Goal: Find contact information: Find contact information

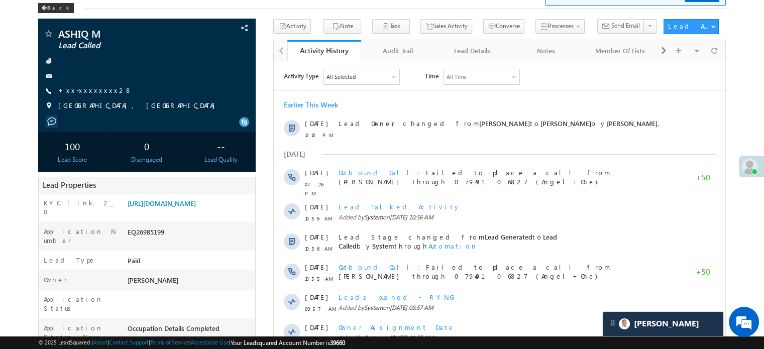
scroll to position [5172, 0]
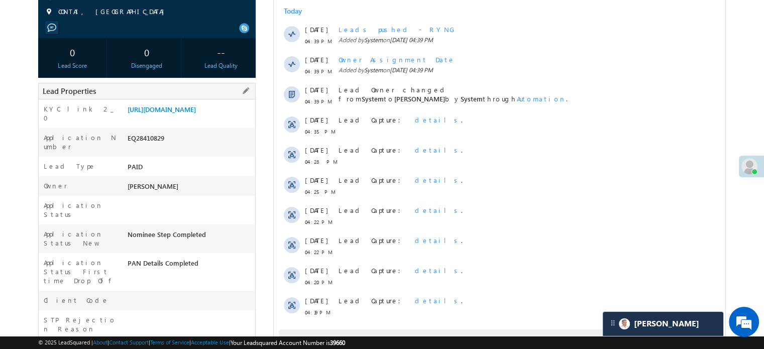
scroll to position [151, 0]
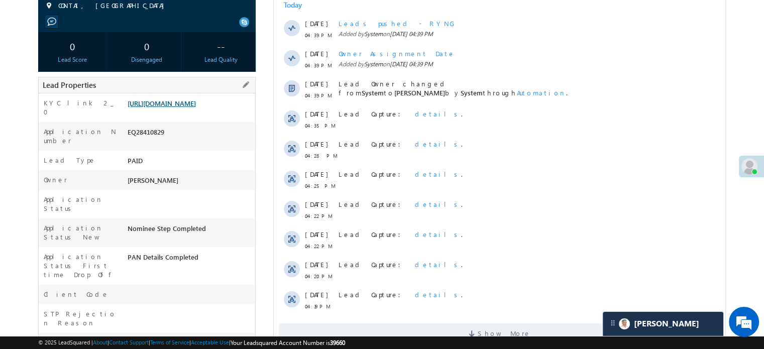
click at [167, 107] on link "https://angelbroking1-pk3em7sa.customui-test.leadsquared.com?leadId=ccc65296-21…" at bounding box center [162, 103] width 68 height 9
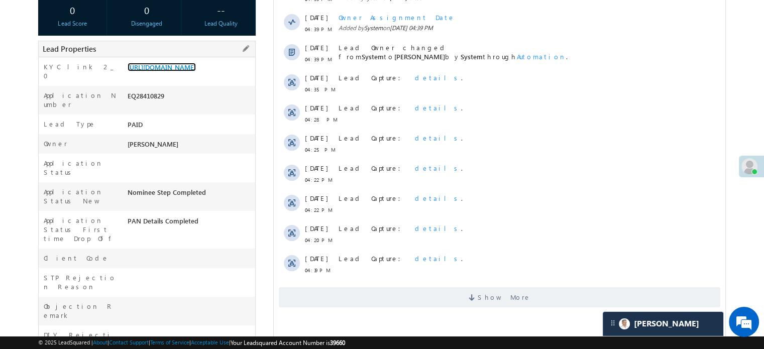
scroll to position [201, 0]
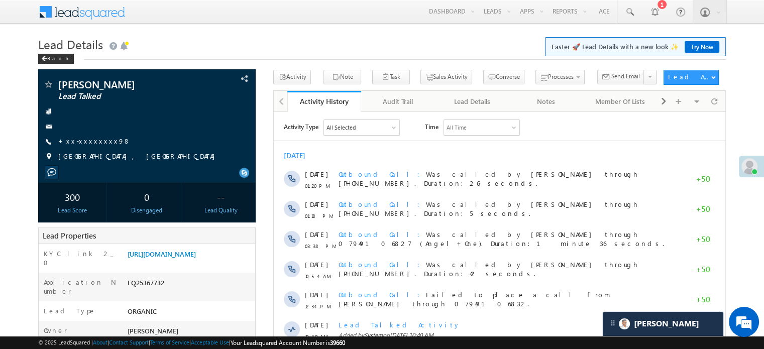
scroll to position [5172, 0]
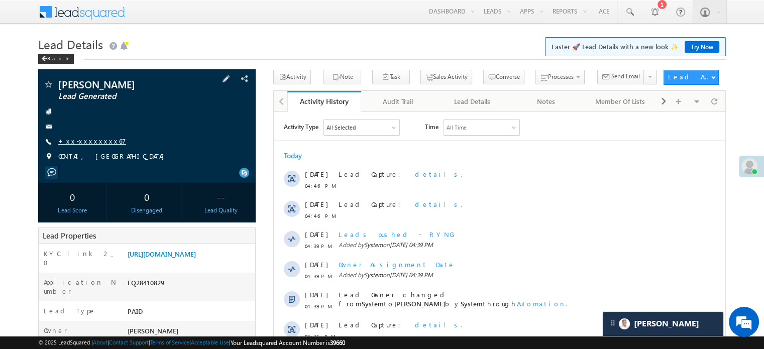
click at [92, 141] on link "+xx-xxxxxxxx67" at bounding box center [92, 141] width 68 height 9
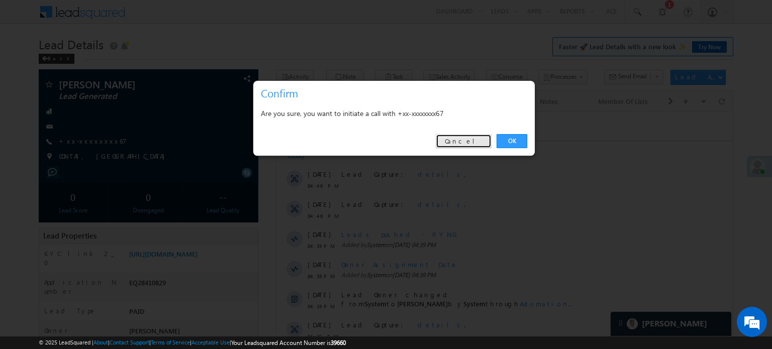
click at [484, 141] on link "Cancel" at bounding box center [464, 141] width 56 height 14
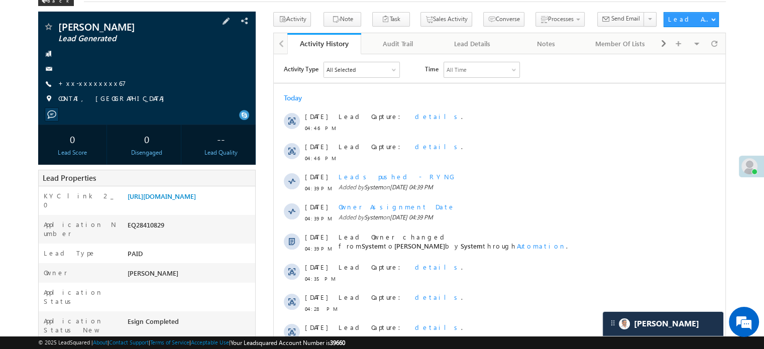
scroll to position [100, 0]
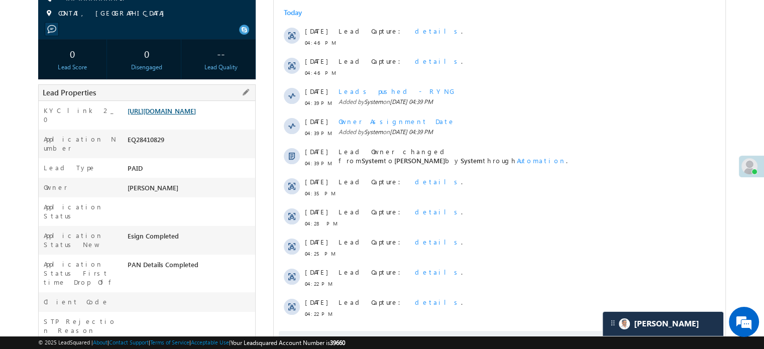
scroll to position [151, 0]
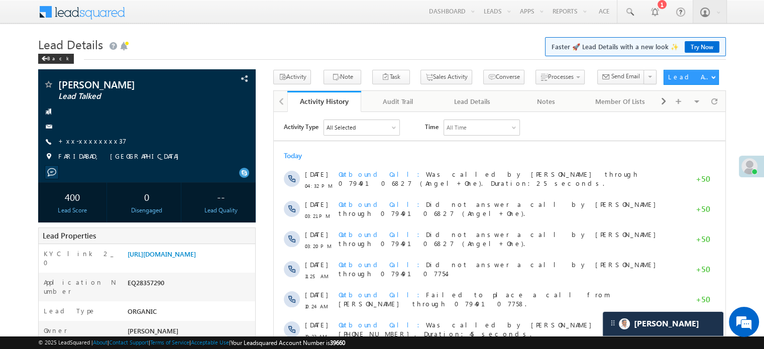
scroll to position [4818, 0]
drag, startPoint x: 125, startPoint y: 255, endPoint x: 237, endPoint y: 273, distance: 113.0
click at [237, 263] on div "https://angelbroking1-pk3em7sa.customui-test.leadsquared.com?leadId=3dd63143-ce…" at bounding box center [190, 256] width 130 height 14
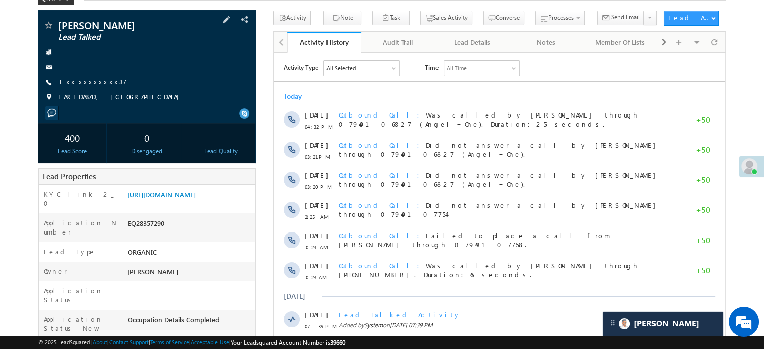
scroll to position [100, 0]
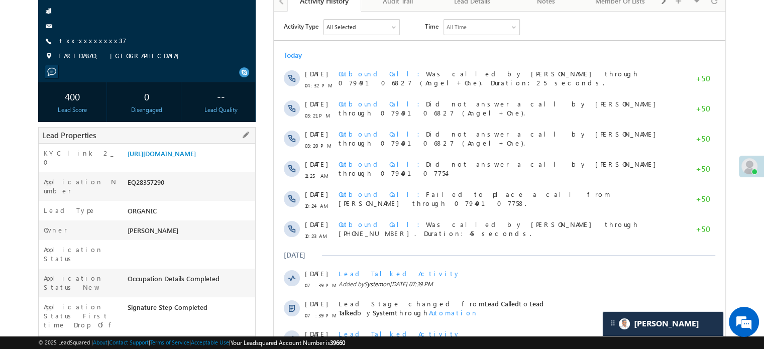
click at [233, 201] on div "Lead Type ORGANIC" at bounding box center [147, 211] width 216 height 20
click at [196, 158] on link "https://angelbroking1-pk3em7sa.customui-test.leadsquared.com?leadId=3dd63143-ce…" at bounding box center [162, 153] width 68 height 9
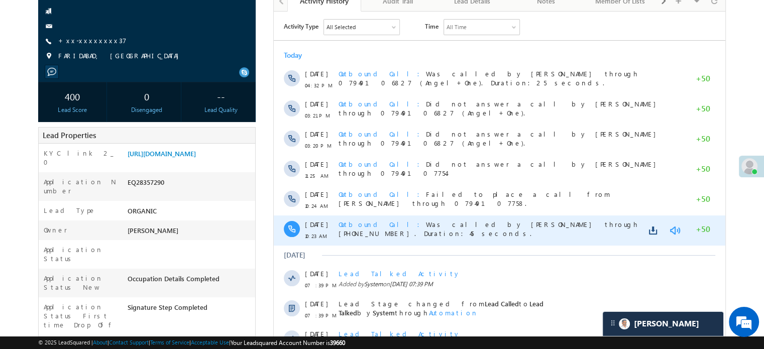
click at [671, 228] on link at bounding box center [675, 230] width 12 height 10
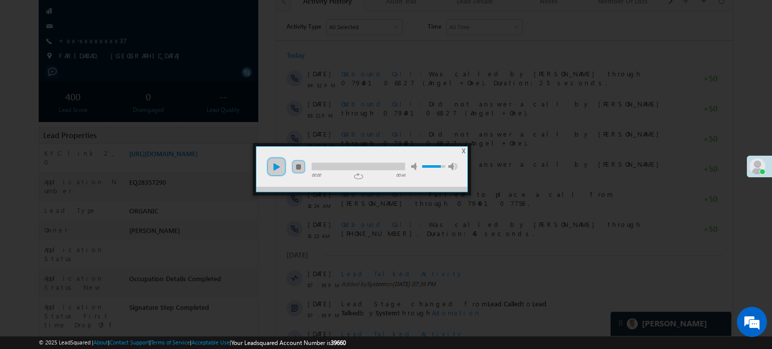
click at [279, 158] on link "play" at bounding box center [276, 167] width 20 height 20
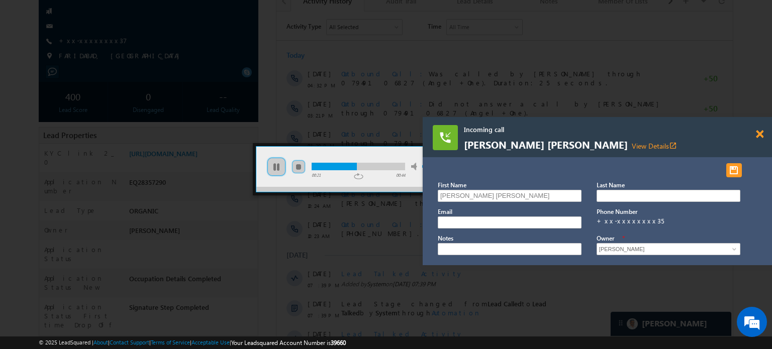
click at [759, 135] on span at bounding box center [759, 134] width 8 height 9
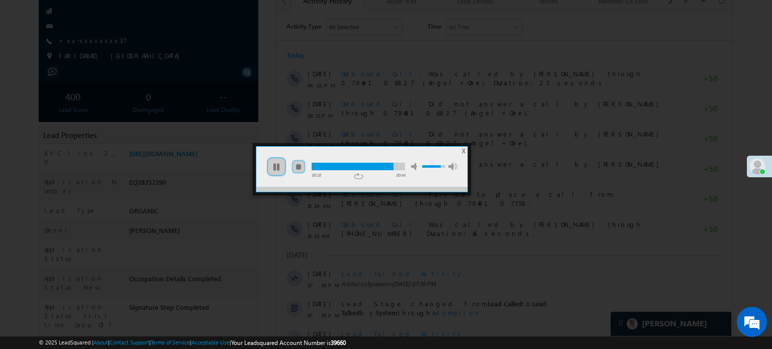
click at [275, 196] on div at bounding box center [386, 174] width 772 height 349
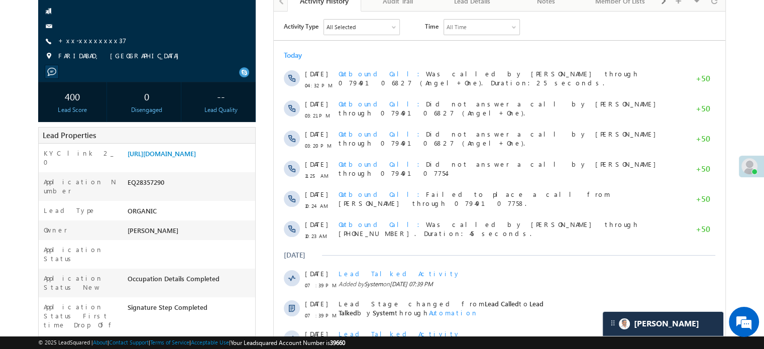
scroll to position [0, 0]
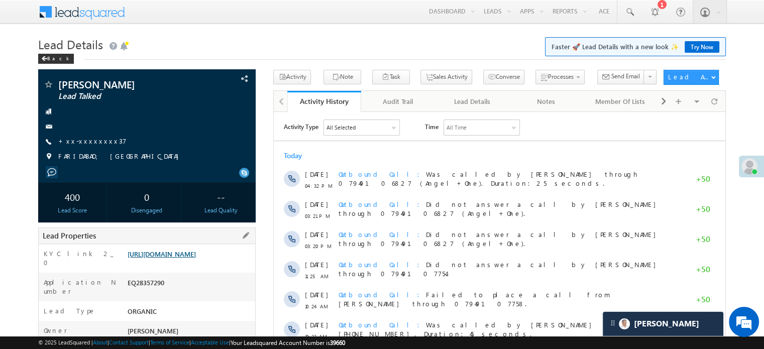
click at [196, 255] on link "https://angelbroking1-pk3em7sa.customui-test.leadsquared.com?leadId=3dd63143-ce…" at bounding box center [162, 254] width 68 height 9
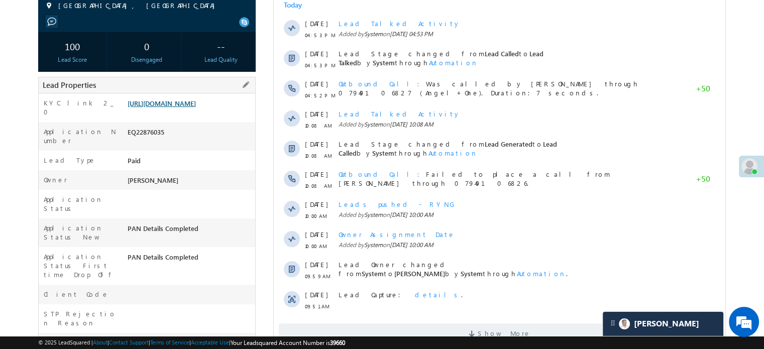
click at [196, 107] on link "https://angelbroking1-pk3em7sa.customui-test.leadsquared.com?leadId=7c9f2210-e7…" at bounding box center [162, 103] width 68 height 9
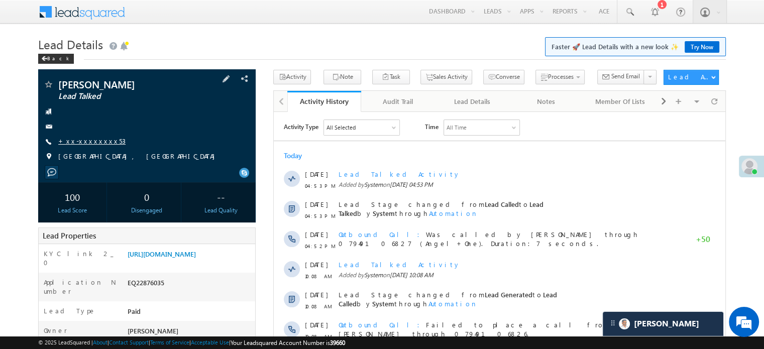
click at [83, 139] on link "+xx-xxxxxxxx53" at bounding box center [91, 141] width 67 height 9
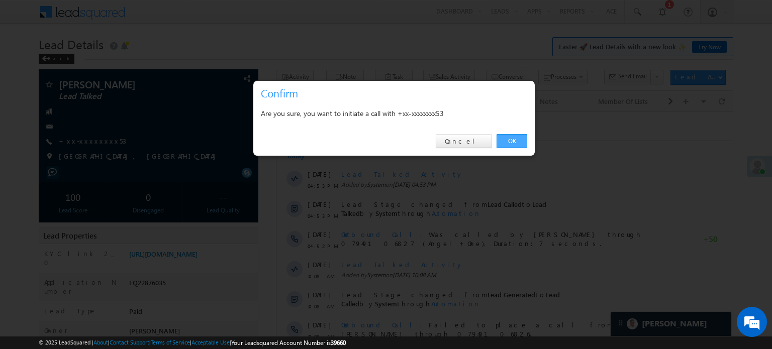
click at [504, 138] on link "OK" at bounding box center [511, 141] width 31 height 14
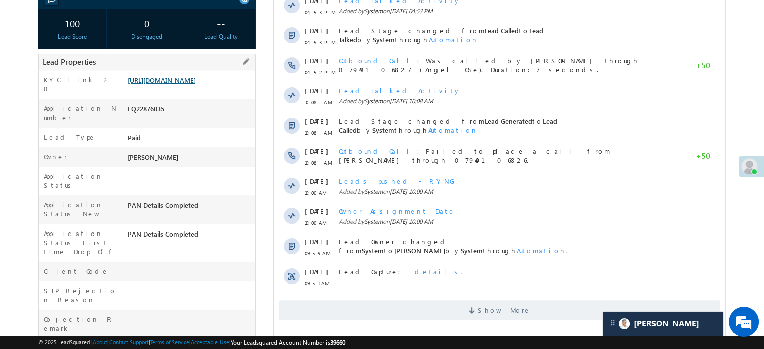
scroll to position [100, 0]
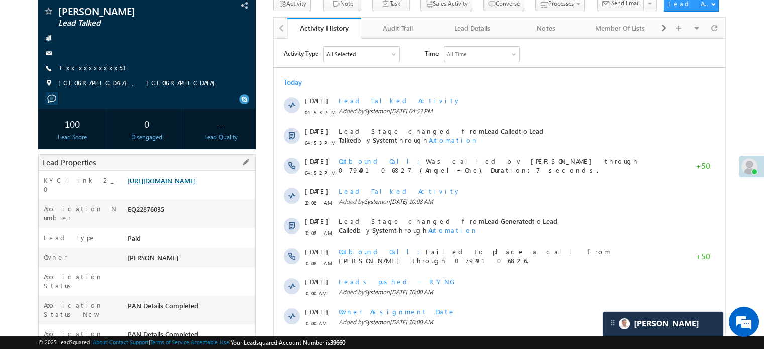
click at [164, 176] on link "https://angelbroking1-pk3em7sa.customui-test.leadsquared.com?leadId=7c9f2210-e7…" at bounding box center [162, 180] width 68 height 9
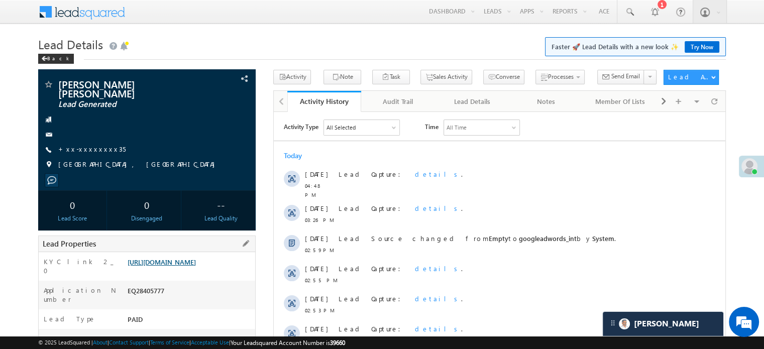
click at [196, 266] on link "[URL][DOMAIN_NAME]" at bounding box center [162, 262] width 68 height 9
click at [86, 145] on link "+xx-xxxxxxxx35" at bounding box center [91, 149] width 67 height 9
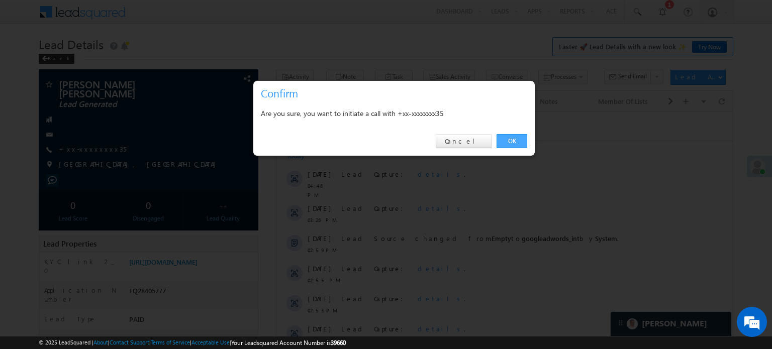
click at [512, 142] on link "OK" at bounding box center [511, 141] width 31 height 14
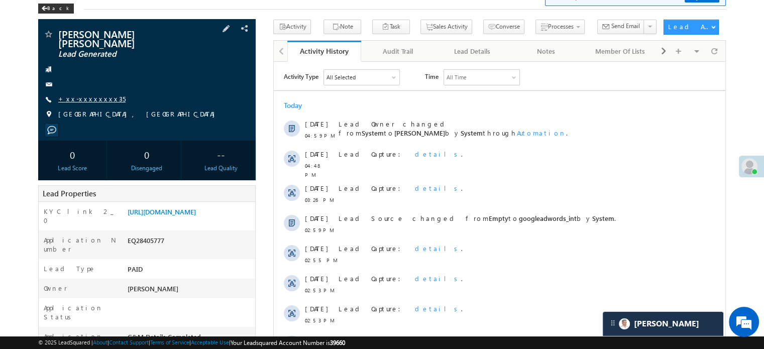
click at [95, 94] on link "+xx-xxxxxxxx35" at bounding box center [91, 98] width 67 height 9
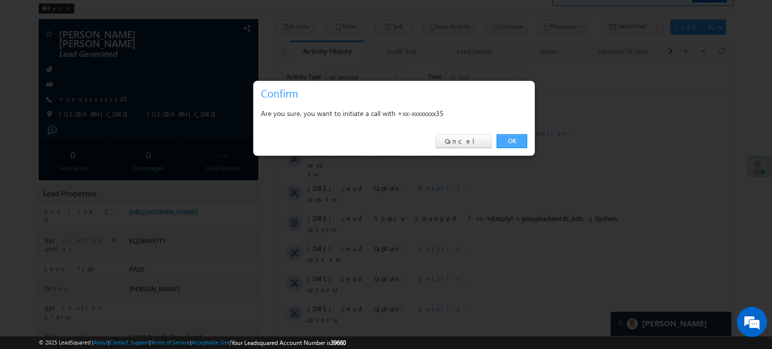
click at [509, 141] on link "OK" at bounding box center [511, 141] width 31 height 14
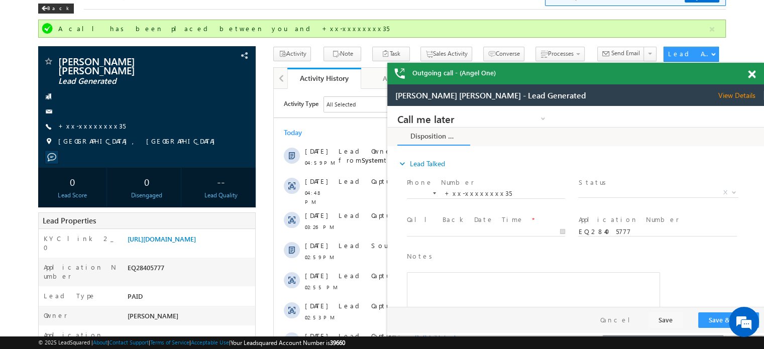
scroll to position [4936, 0]
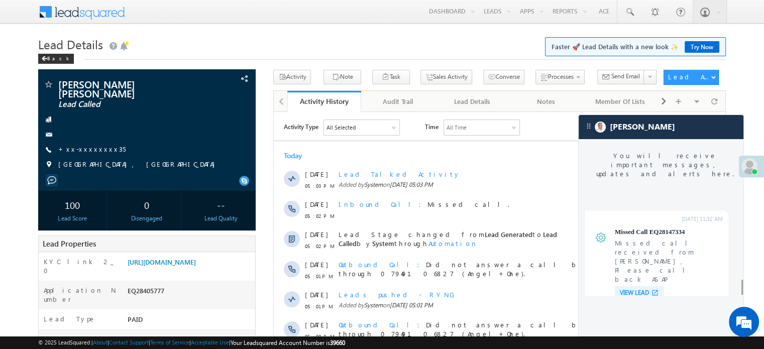
scroll to position [3950, 0]
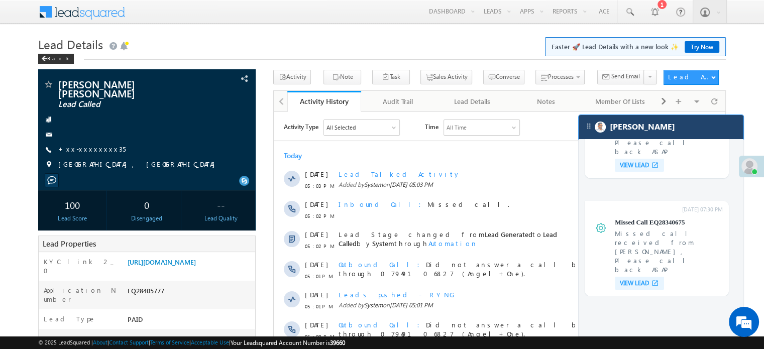
click at [698, 128] on div "[PERSON_NAME]" at bounding box center [661, 127] width 165 height 24
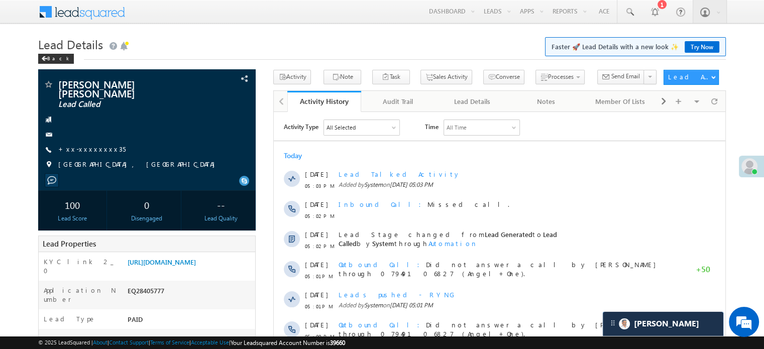
scroll to position [0, 0]
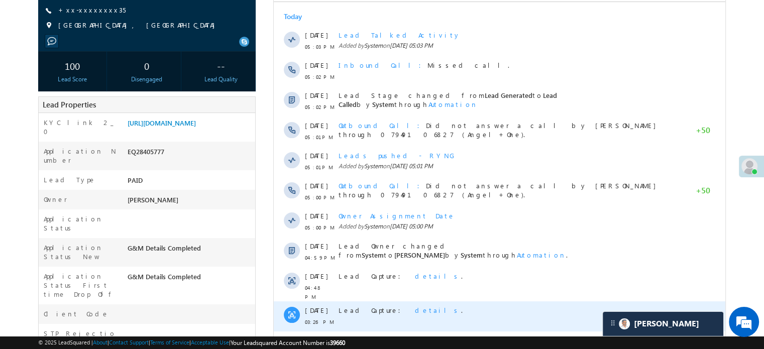
scroll to position [251, 0]
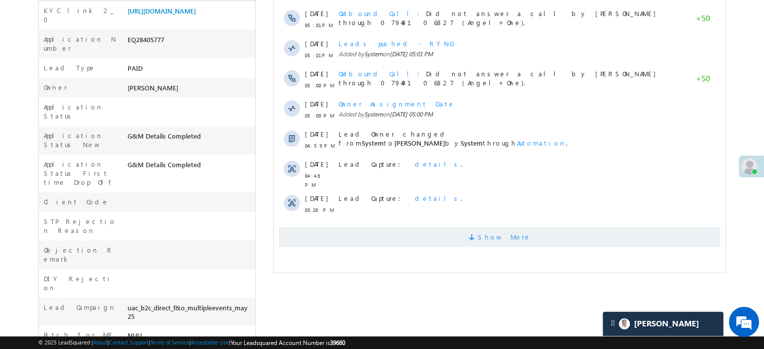
click at [347, 227] on span "Show More" at bounding box center [500, 237] width 442 height 20
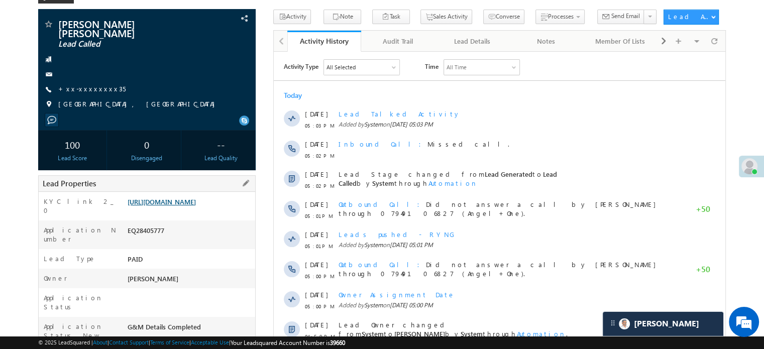
scroll to position [151, 0]
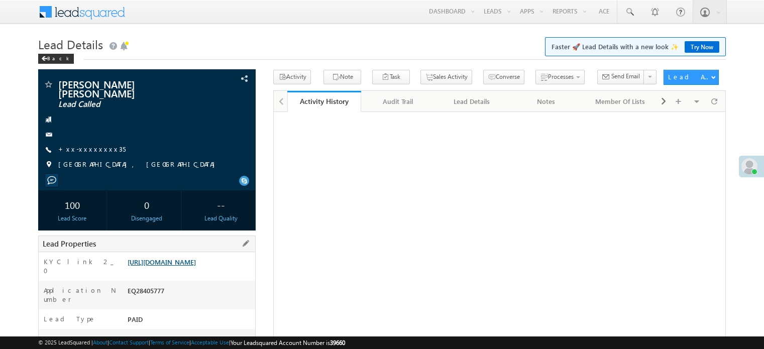
scroll to position [151, 0]
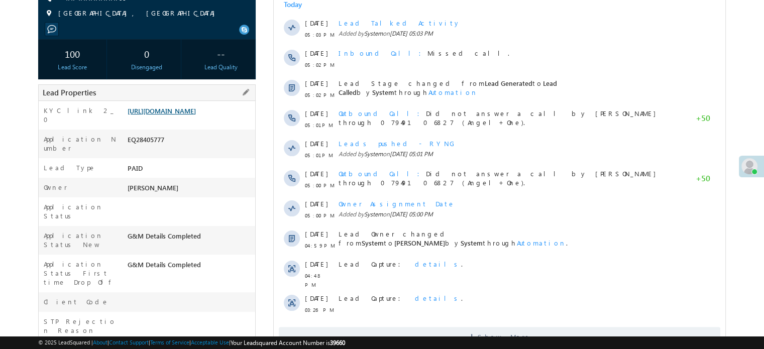
drag, startPoint x: 0, startPoint y: 0, endPoint x: 197, endPoint y: 123, distance: 231.9
click at [196, 115] on link "[URL][DOMAIN_NAME]" at bounding box center [162, 110] width 68 height 9
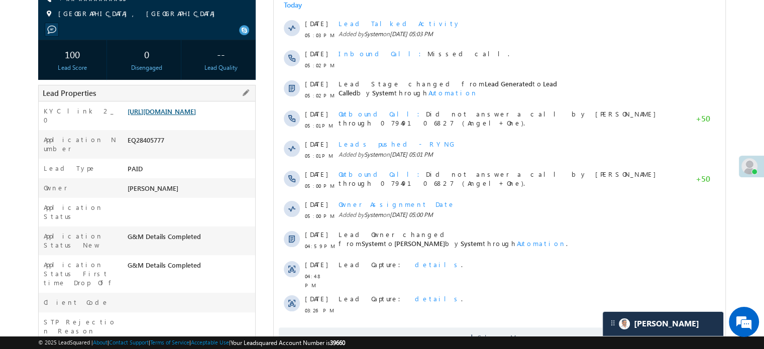
scroll to position [0, 0]
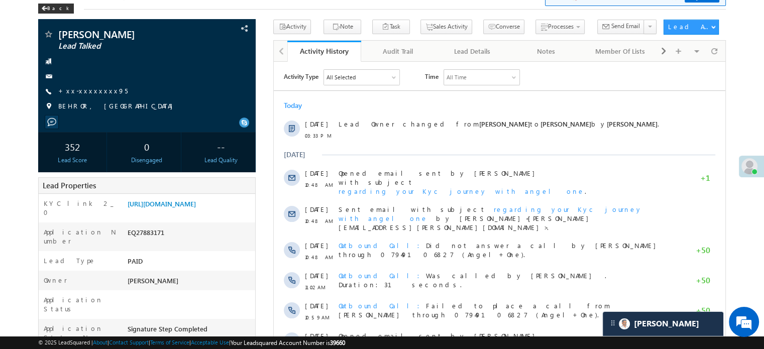
scroll to position [5172, 0]
click at [183, 208] on link "https://angelbroking1-pk3em7sa.customui-test.leadsquared.com?leadId=0b1d6c79-ca…" at bounding box center [162, 203] width 68 height 9
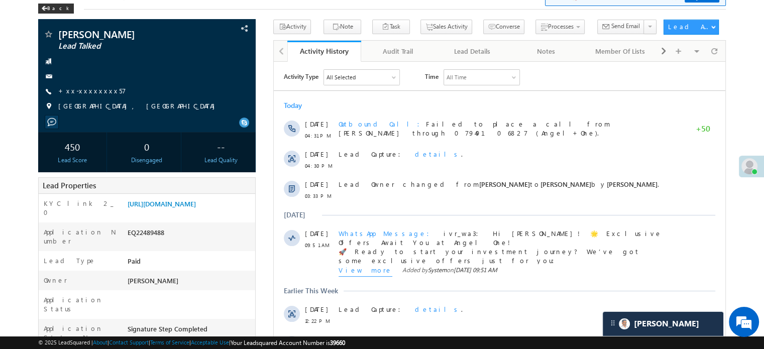
scroll to position [5053, 0]
click at [161, 208] on link "https://angelbroking1-pk3em7sa.customui-test.leadsquared.com?leadId=150f9f85-2b…" at bounding box center [162, 203] width 68 height 9
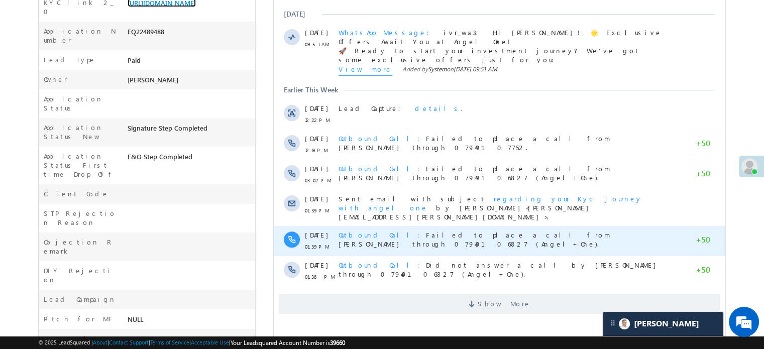
scroll to position [352, 0]
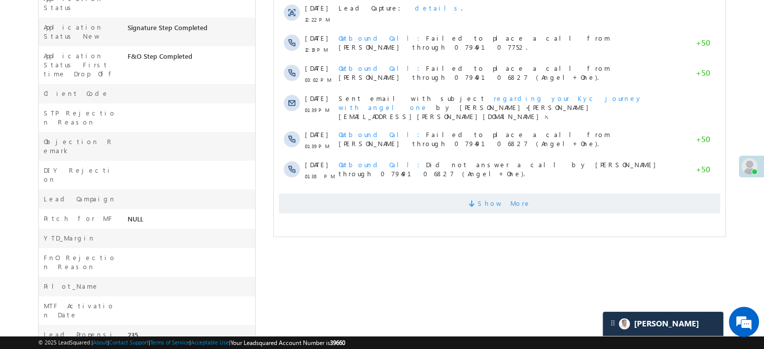
click at [410, 196] on span "Show More" at bounding box center [500, 203] width 442 height 20
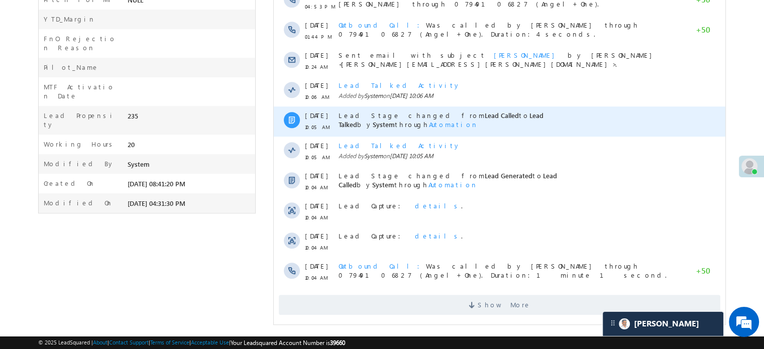
scroll to position [571, 0]
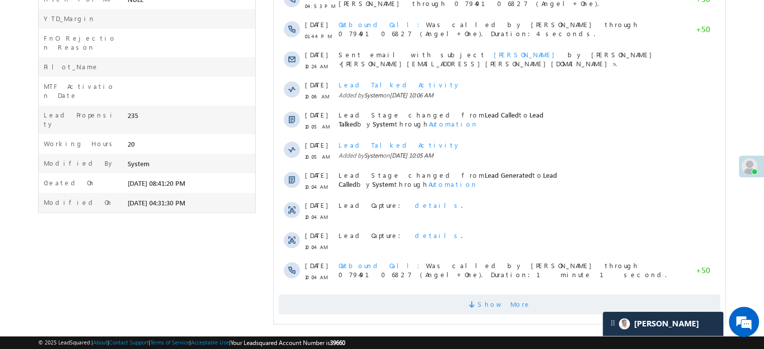
click at [406, 297] on span "Show More" at bounding box center [500, 304] width 442 height 20
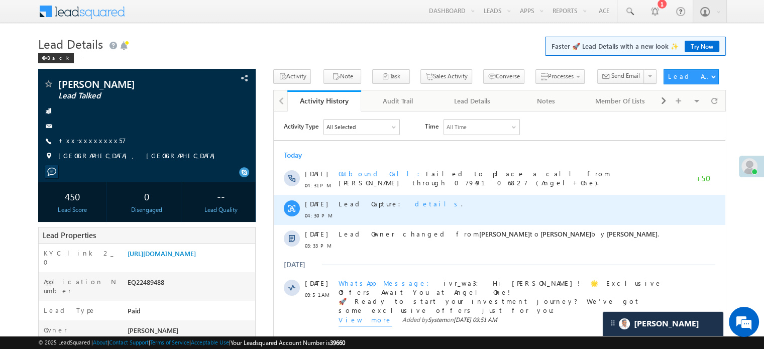
scroll to position [0, 0]
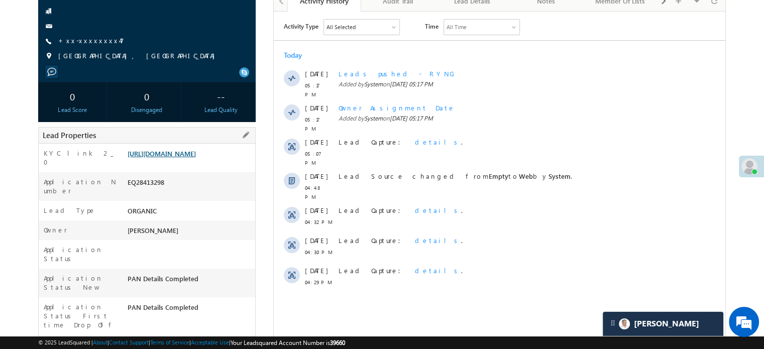
scroll to position [4802, 0]
click at [196, 158] on link "[URL][DOMAIN_NAME]" at bounding box center [162, 153] width 68 height 9
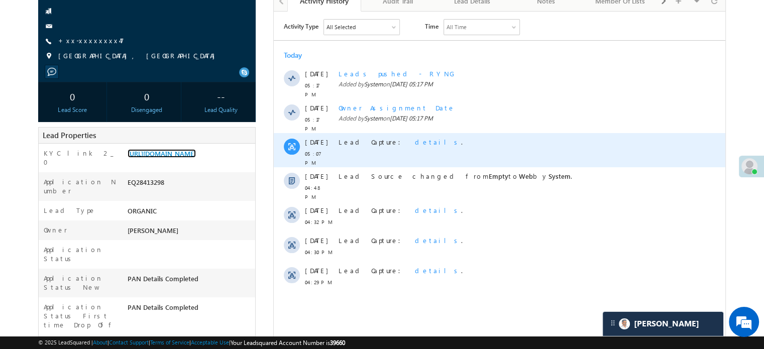
scroll to position [0, 0]
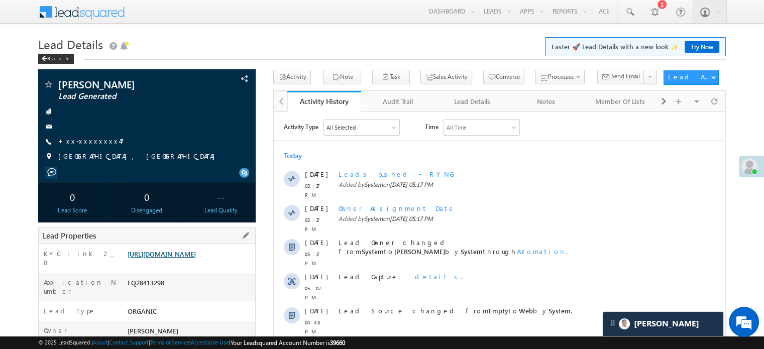
click at [196, 258] on link "https://angelbroking1-pk3em7sa.customui-test.leadsquared.com?leadId=079a7328-a8…" at bounding box center [162, 254] width 68 height 9
click at [78, 145] on link "+xx-xxxxxxxx47" at bounding box center [91, 141] width 66 height 9
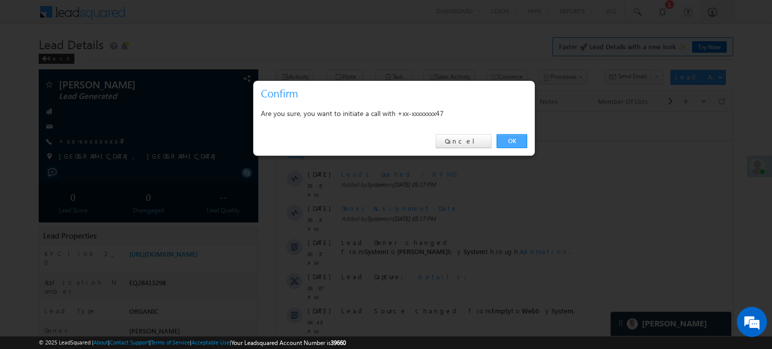
click at [508, 136] on link "OK" at bounding box center [511, 141] width 31 height 14
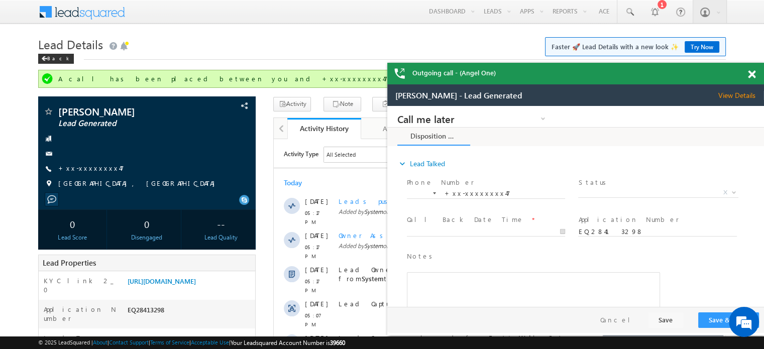
scroll to position [4945, 0]
